Goal: Task Accomplishment & Management: Use online tool/utility

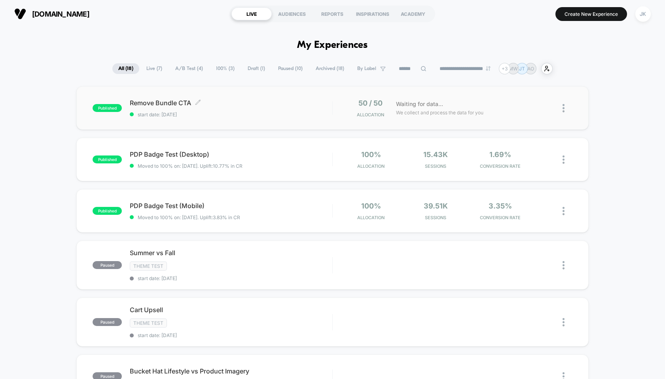
click at [173, 102] on span "Remove Bundle CTA Click to edit experience details" at bounding box center [231, 103] width 202 height 8
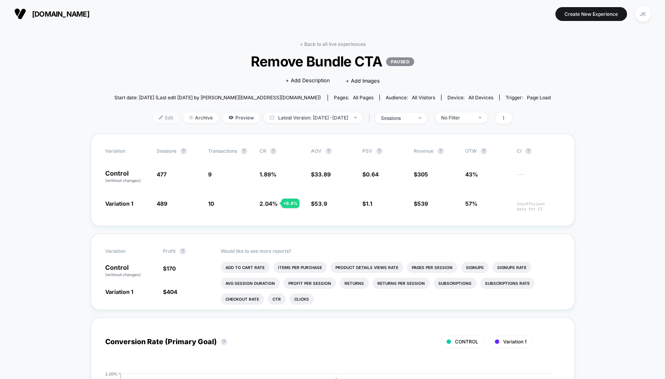
click at [154, 114] on span "Edit" at bounding box center [166, 117] width 26 height 11
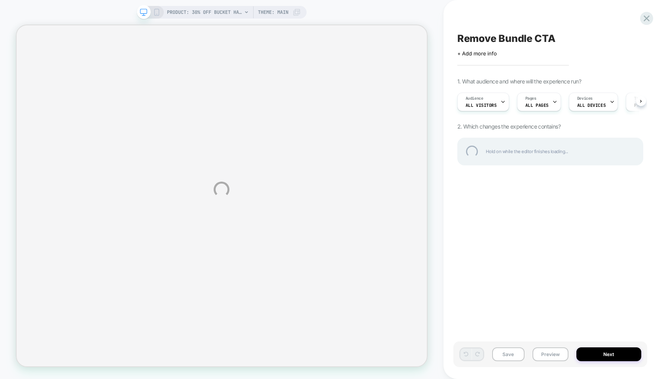
click at [535, 103] on div "PRODUCT: 30% Off Bucket Hats [20 any hat] PRODUCT: 30% Off Bucket Hats [20 any …" at bounding box center [332, 189] width 665 height 379
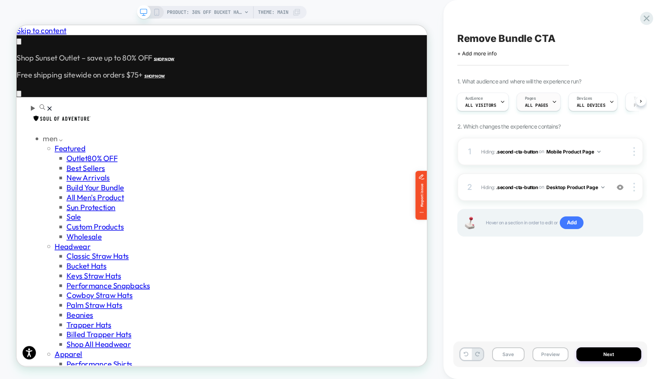
click at [543, 102] on div "Pages ALL PAGES" at bounding box center [536, 102] width 39 height 18
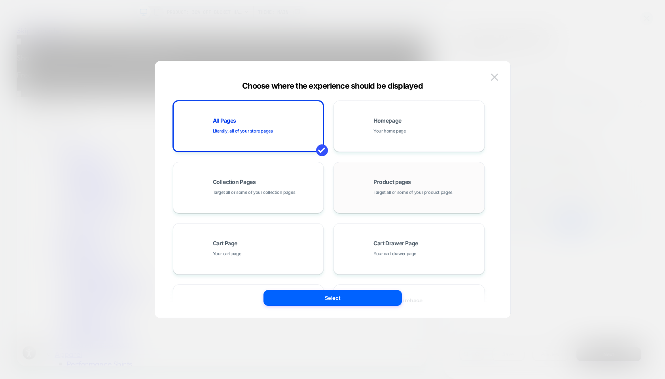
click at [365, 183] on div "Product pages Target all or some of your product pages" at bounding box center [409, 188] width 143 height 44
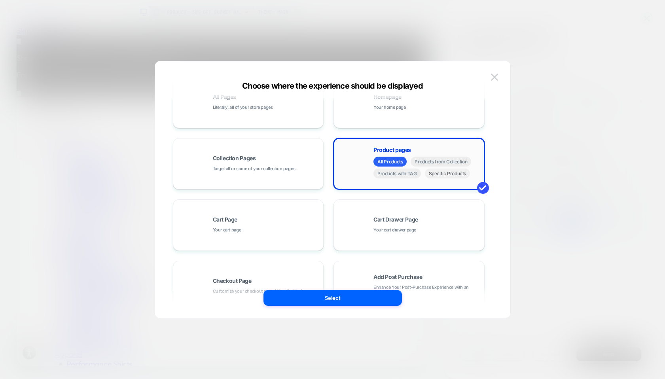
scroll to position [0, 497]
click at [436, 178] on span "Specific Products" at bounding box center [448, 174] width 46 height 10
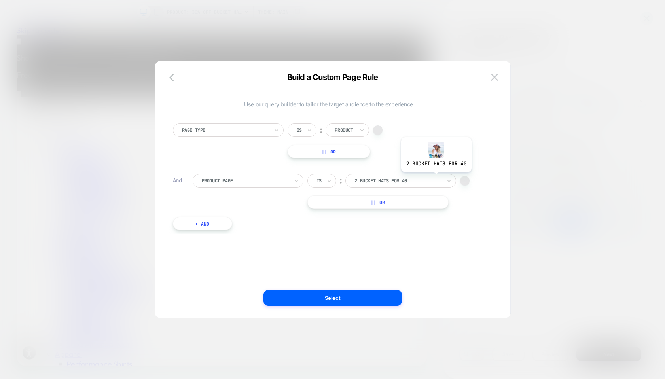
scroll to position [0, 0]
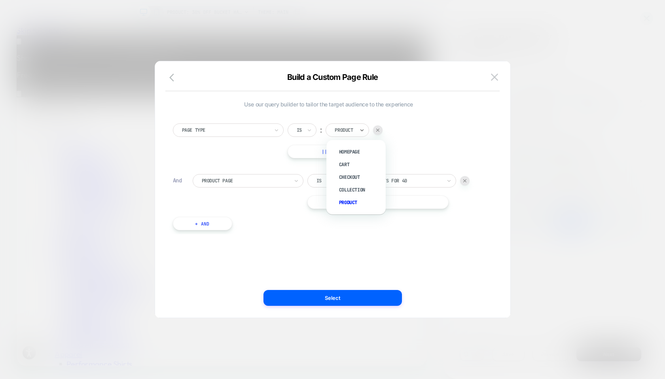
click at [352, 129] on div at bounding box center [345, 130] width 20 height 7
click at [242, 132] on div at bounding box center [225, 130] width 87 height 7
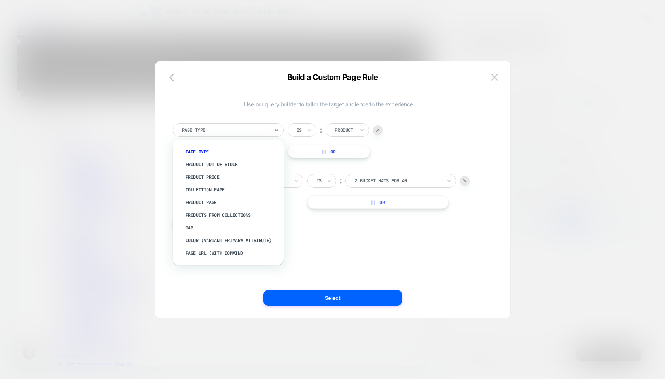
click at [209, 152] on div "Page Type" at bounding box center [232, 152] width 103 height 13
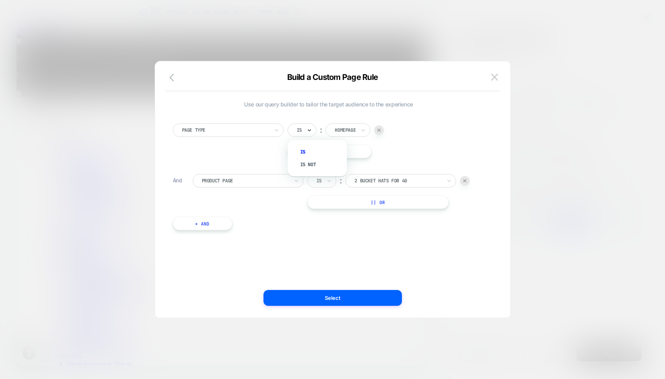
click at [310, 129] on icon at bounding box center [310, 130] width 6 height 8
click at [256, 132] on div at bounding box center [225, 130] width 87 height 7
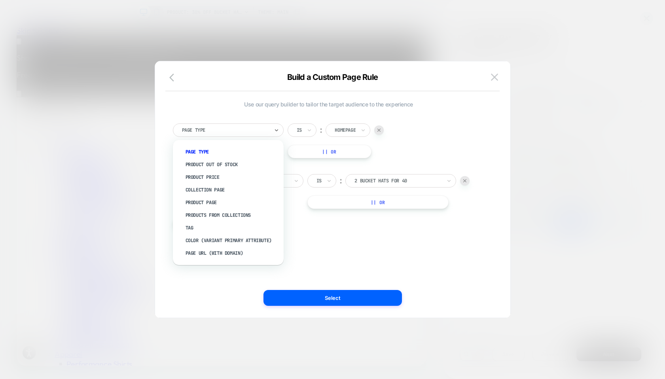
click at [342, 130] on div at bounding box center [345, 130] width 21 height 7
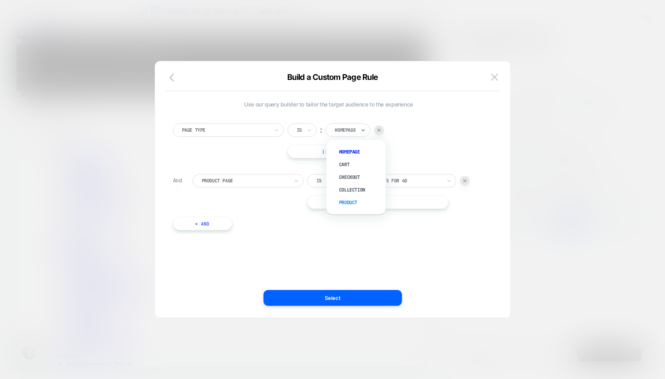
click at [346, 201] on div "Product" at bounding box center [360, 202] width 51 height 13
click at [274, 181] on div at bounding box center [245, 180] width 87 height 7
click at [323, 182] on div "Is" at bounding box center [322, 180] width 29 height 13
click at [377, 184] on div "2 bucket hats for 40" at bounding box center [398, 181] width 89 height 9
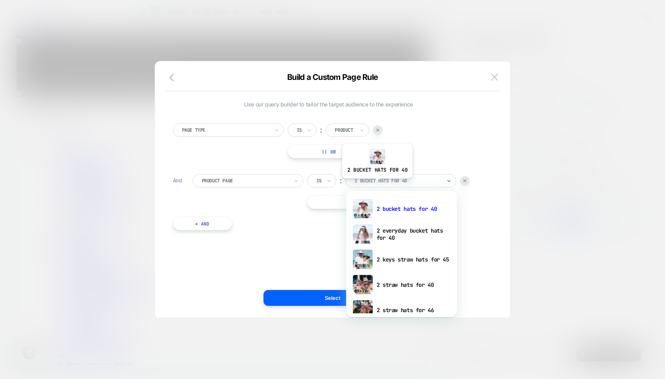
paste input "**********"
type input "**********"
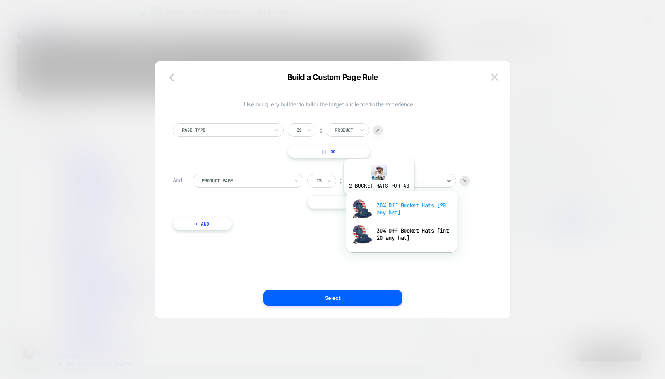
scroll to position [0, 0]
click at [378, 200] on div "30% Off Bucket Hats [20 any hat]" at bounding box center [401, 208] width 103 height 25
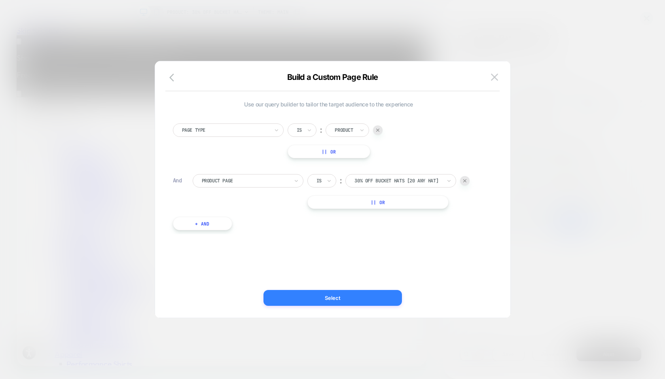
click at [327, 304] on button "Select" at bounding box center [333, 298] width 139 height 16
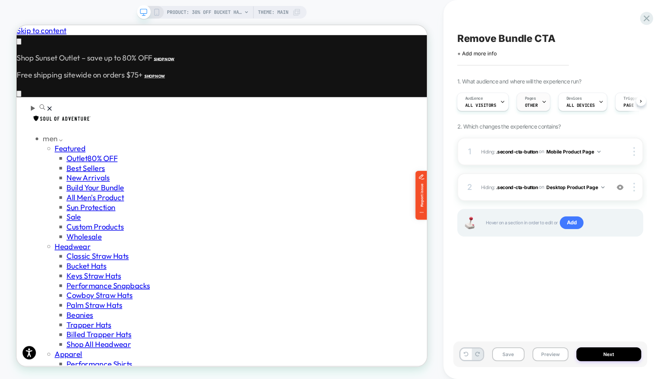
click at [537, 101] on div "Pages OTHER" at bounding box center [531, 102] width 29 height 18
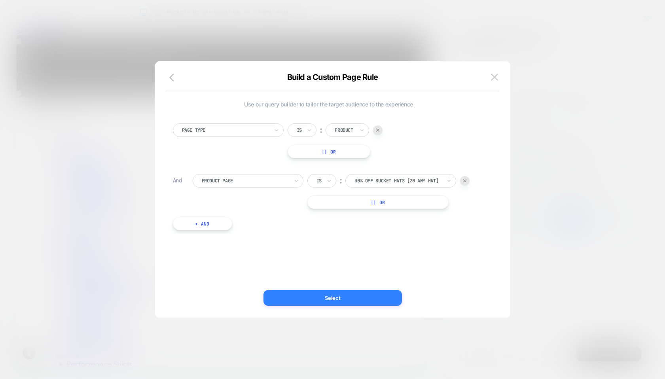
click at [329, 294] on button "Select" at bounding box center [333, 298] width 139 height 16
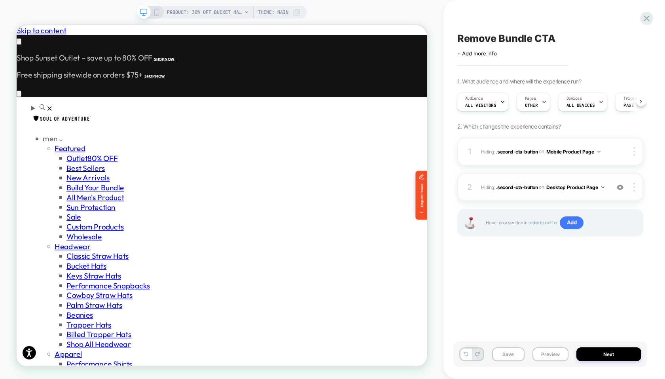
scroll to position [0, 497]
click at [535, 108] on div "Pages OTHER" at bounding box center [531, 102] width 29 height 18
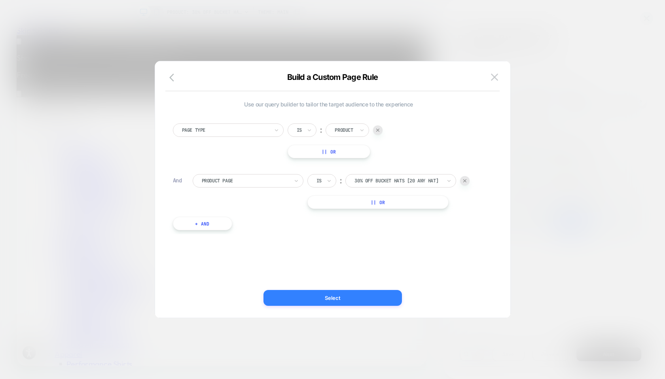
click at [351, 296] on button "Select" at bounding box center [333, 298] width 139 height 16
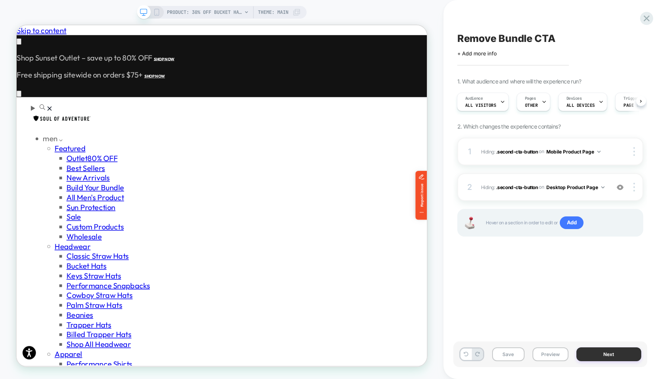
click at [610, 354] on button "Next" at bounding box center [609, 355] width 65 height 14
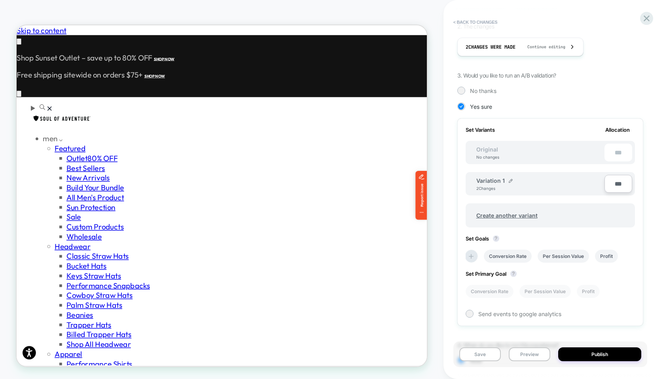
scroll to position [171, 0]
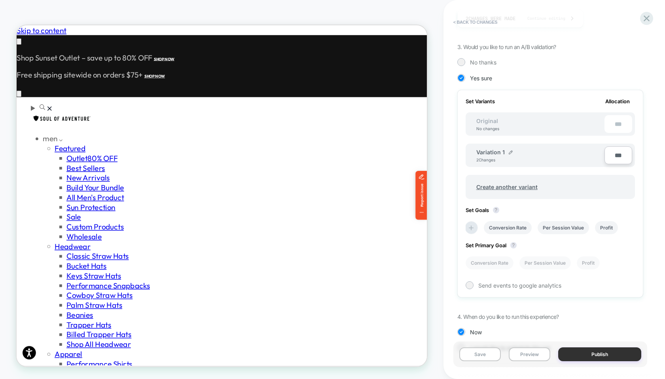
click at [587, 353] on button "Publish" at bounding box center [600, 355] width 83 height 14
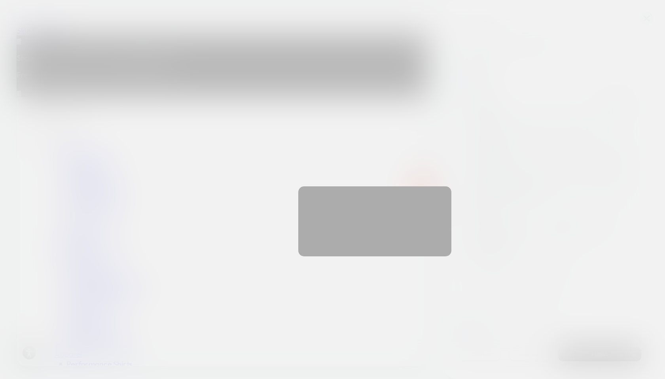
scroll to position [0, 497]
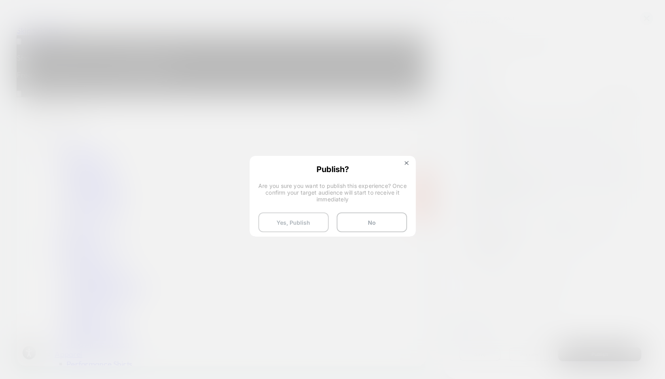
click at [309, 221] on button "Yes, Publish" at bounding box center [294, 223] width 70 height 20
